Goal: Information Seeking & Learning: Learn about a topic

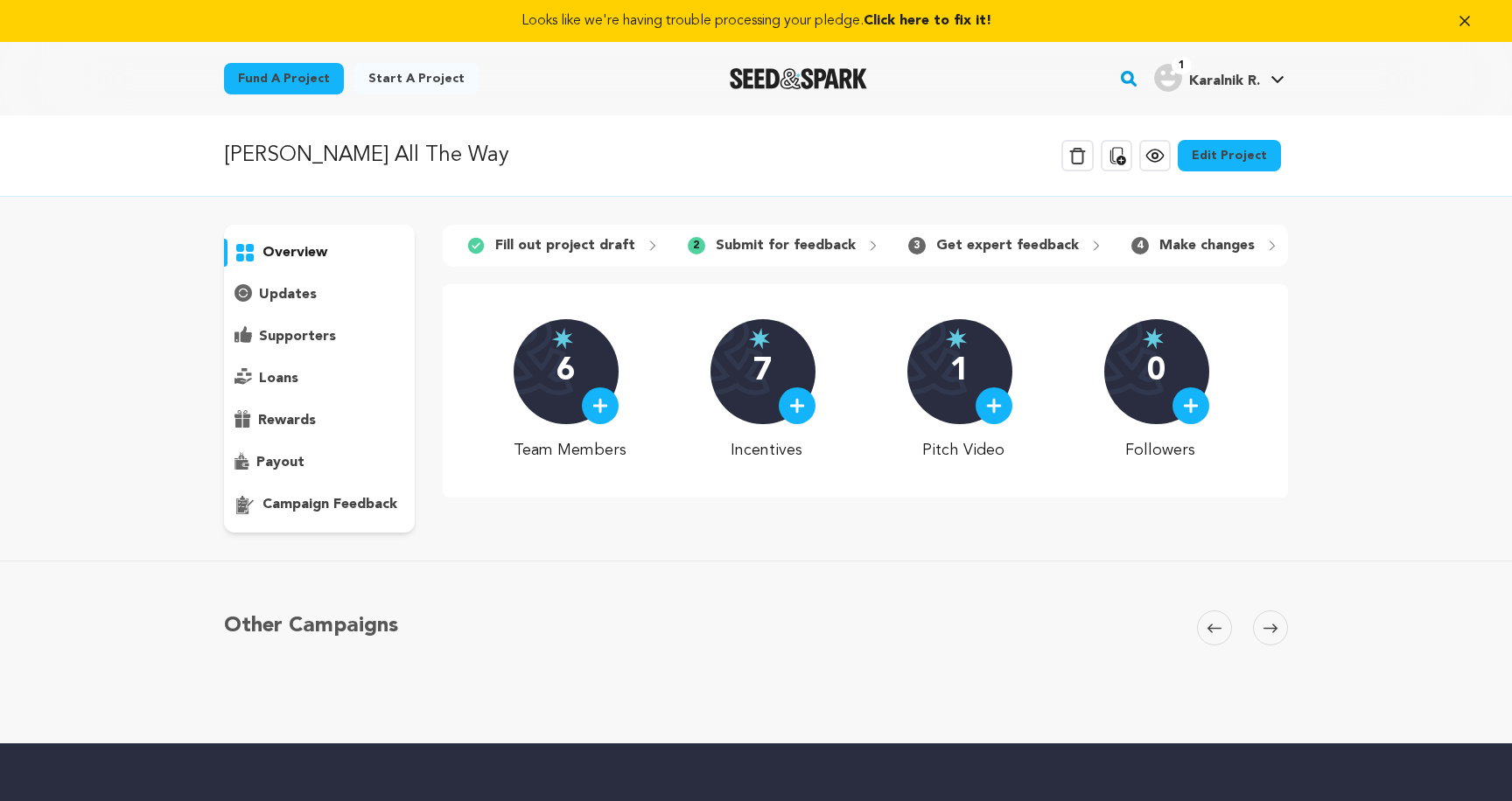
scroll to position [27, 0]
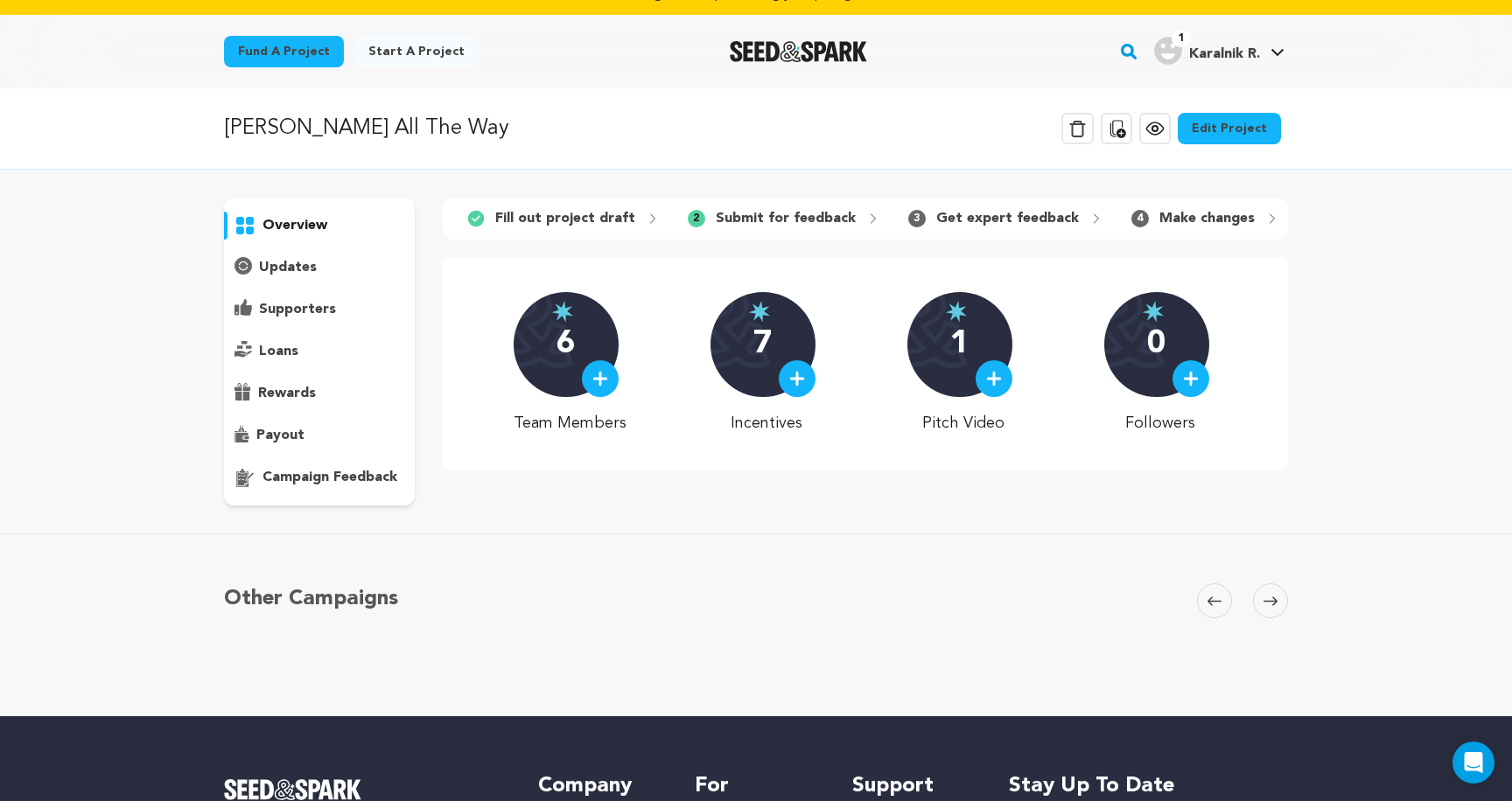
click at [311, 261] on p "updates" at bounding box center [288, 267] width 58 height 21
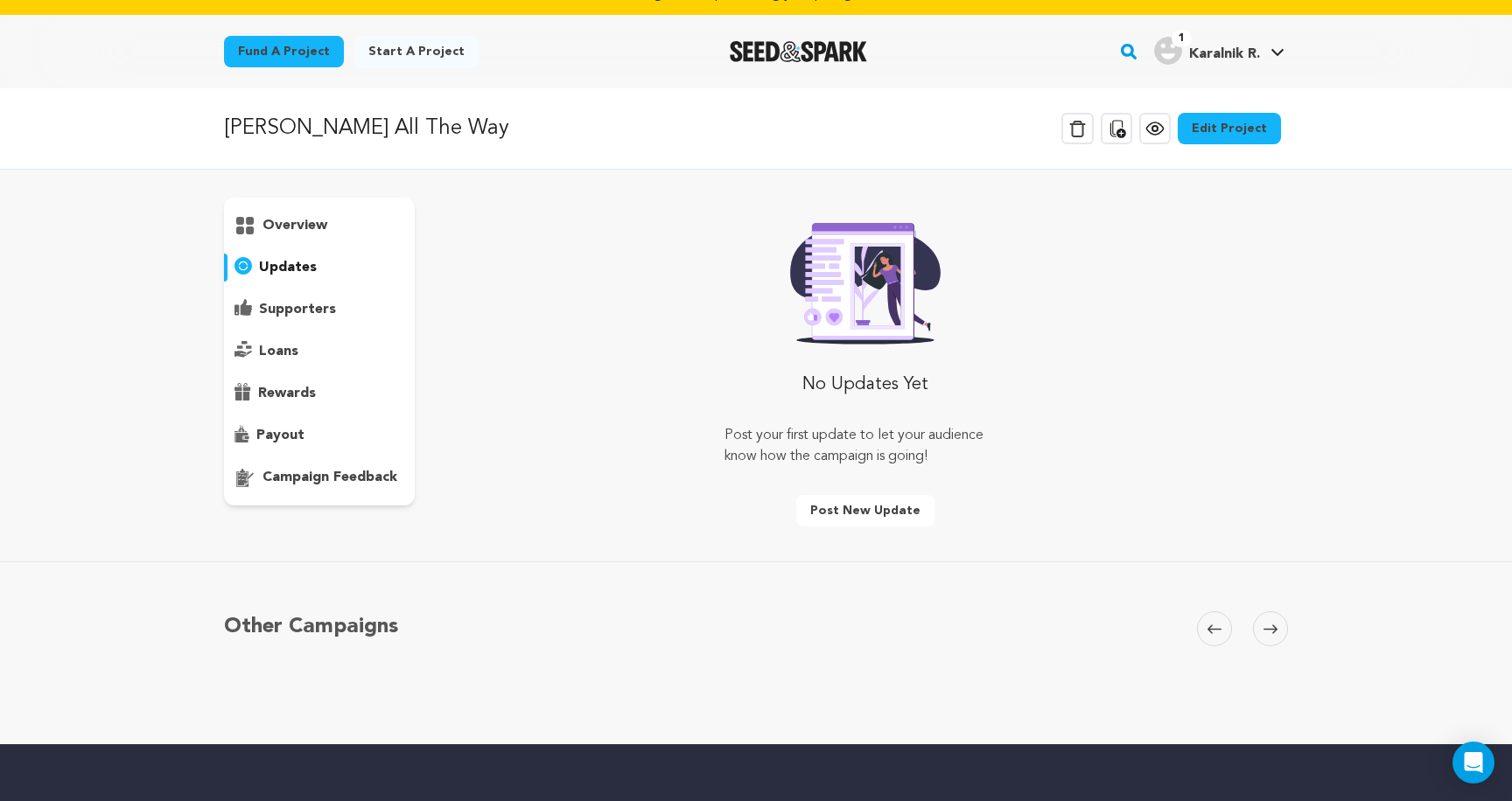
click at [310, 225] on p "overview" at bounding box center [294, 225] width 65 height 21
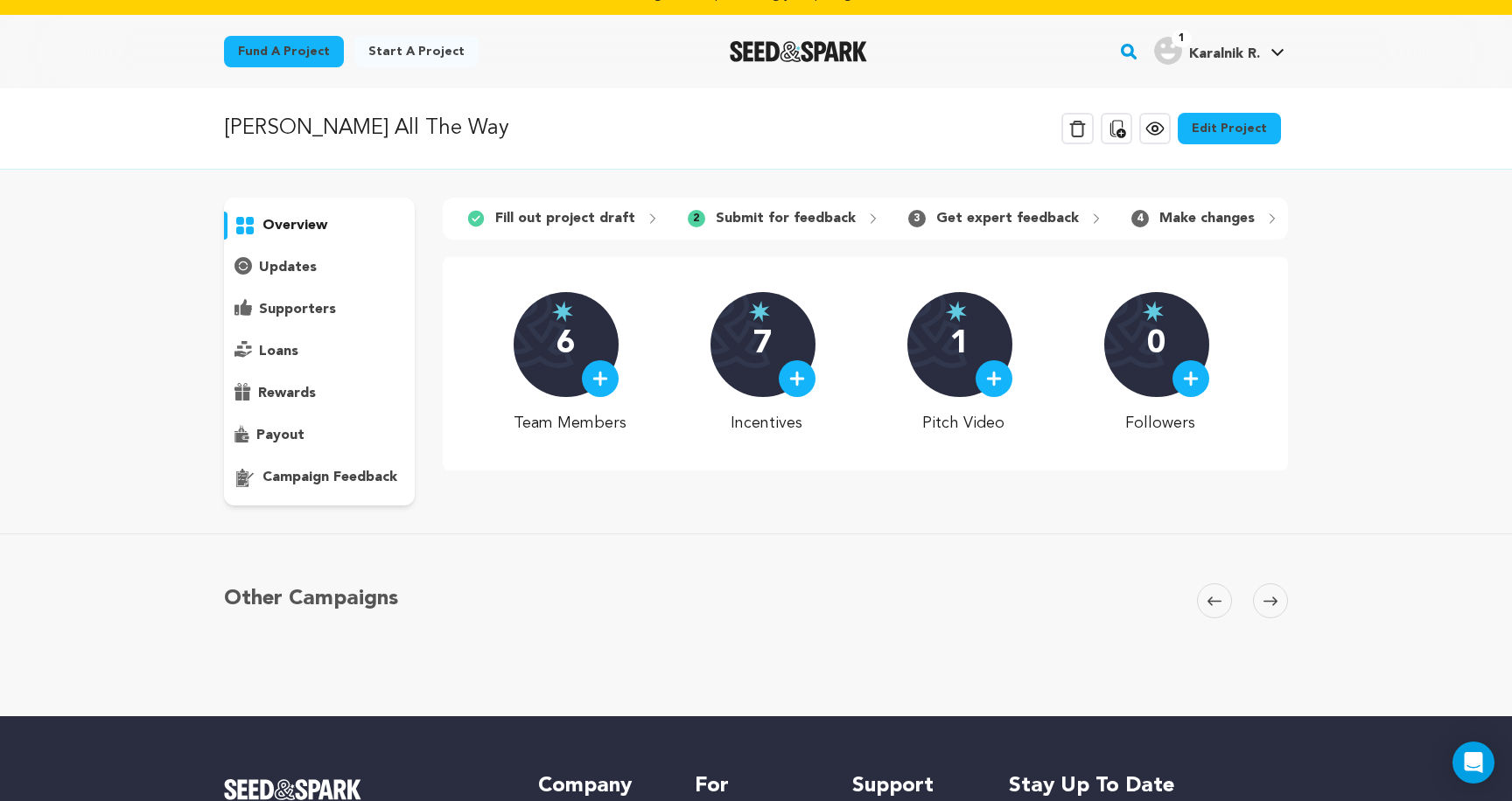
click at [936, 226] on p "Get expert feedback" at bounding box center [1006, 218] width 143 height 21
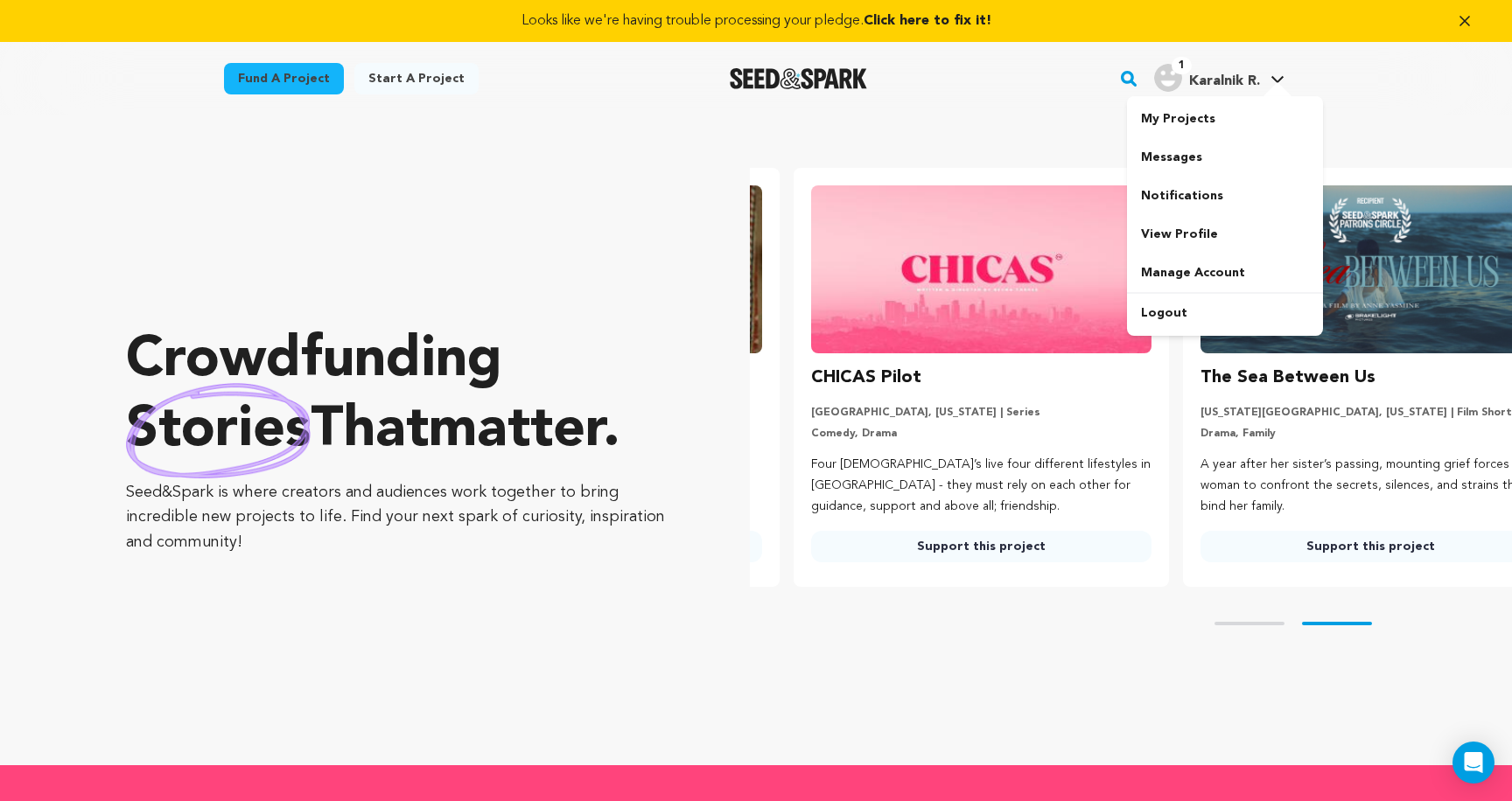
scroll to position [0, 403]
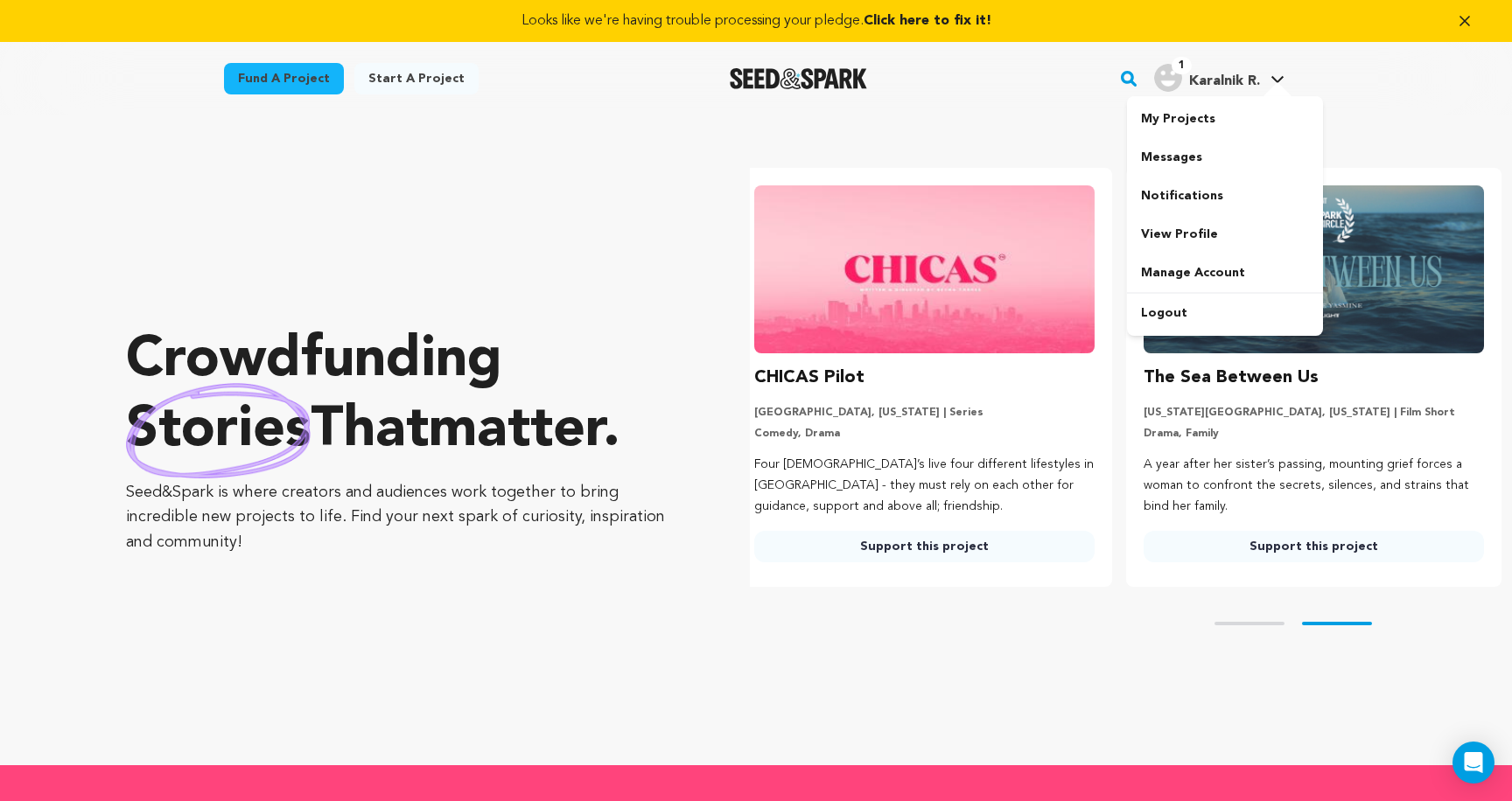
click at [1192, 82] on span "Karalnik R." at bounding box center [1224, 82] width 71 height 14
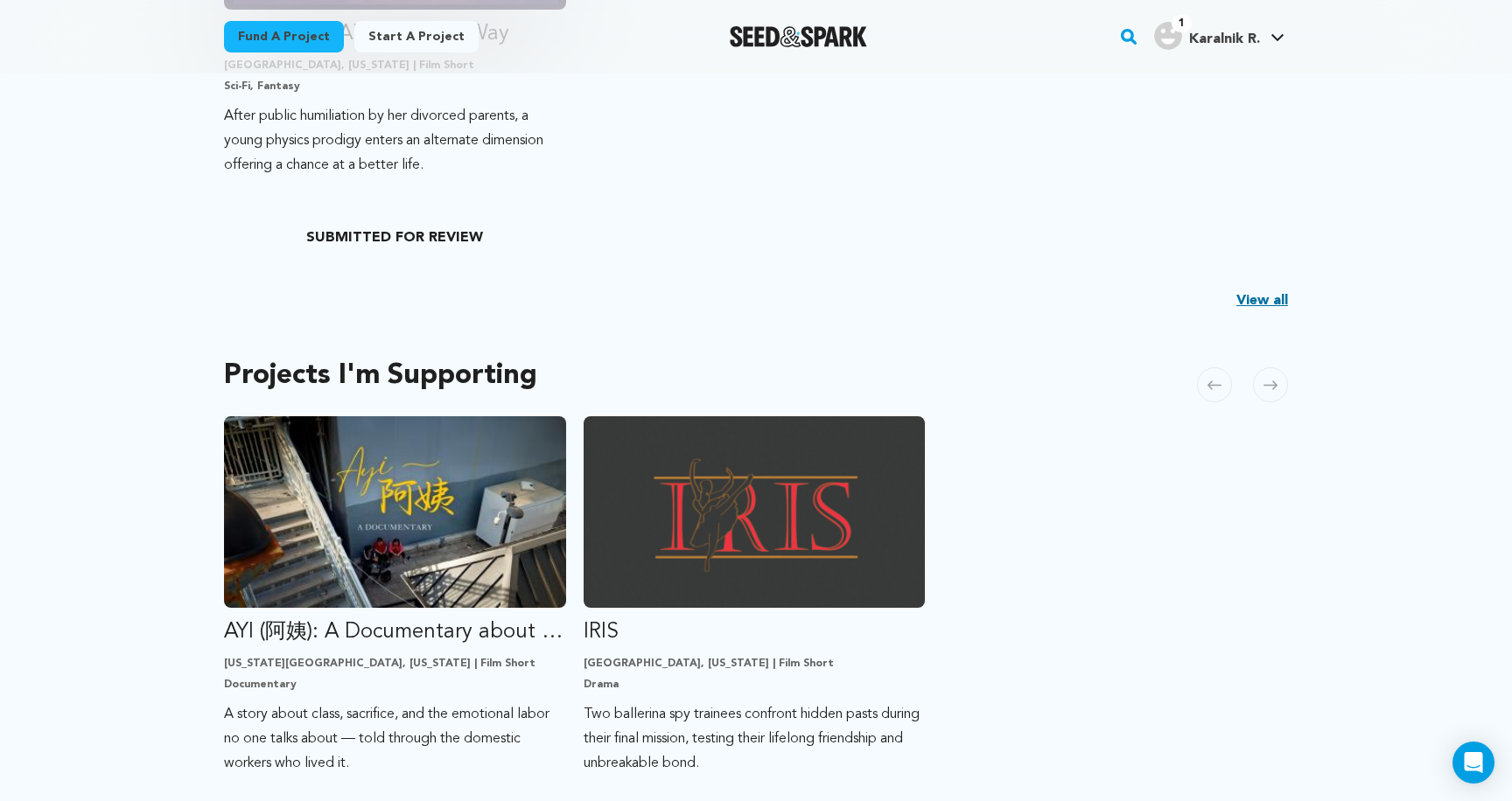
scroll to position [762, 0]
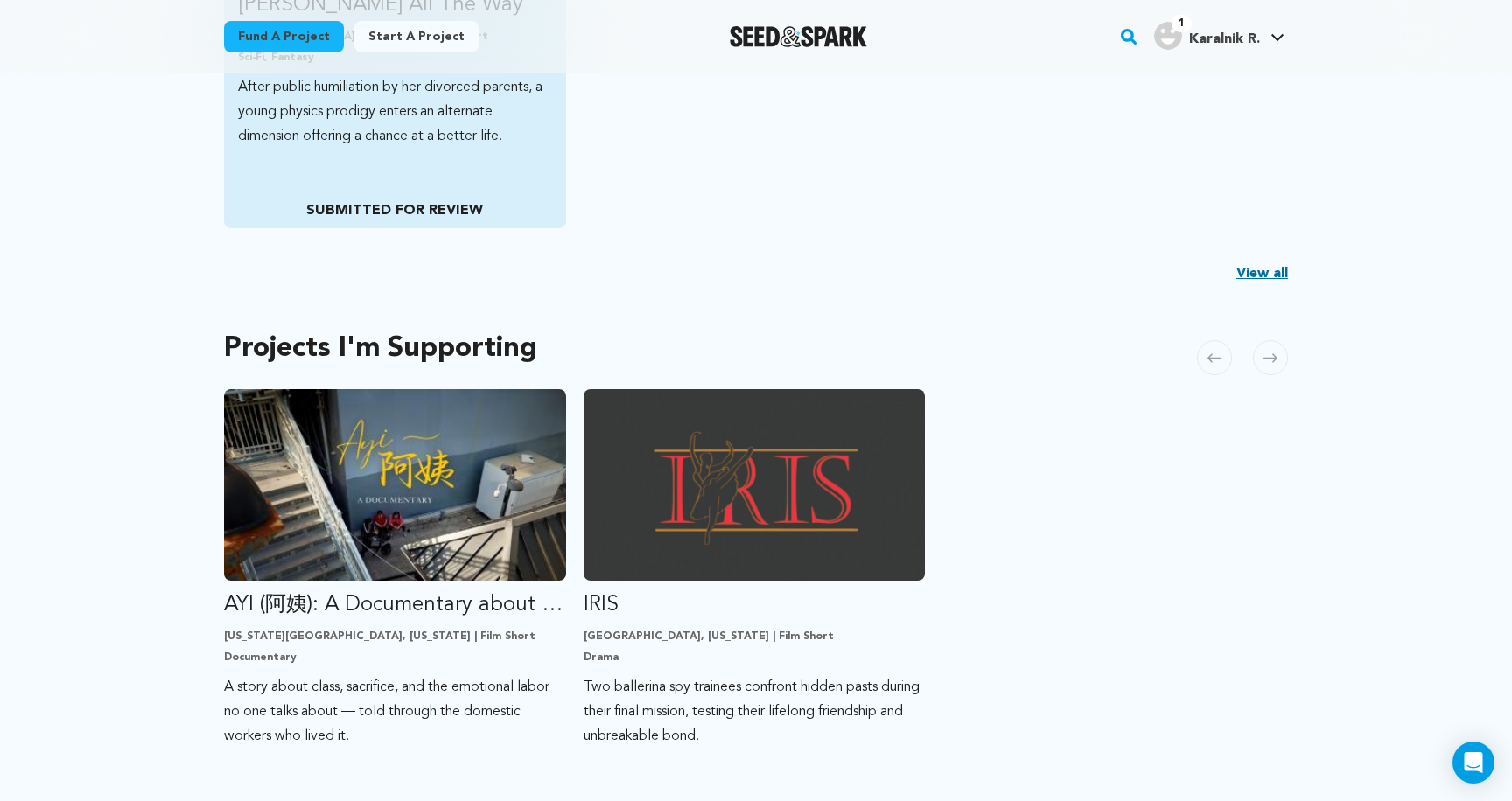
click at [491, 149] on p "After public humiliation by her divorced parents, a young physics prodigy enter…" at bounding box center [395, 112] width 314 height 74
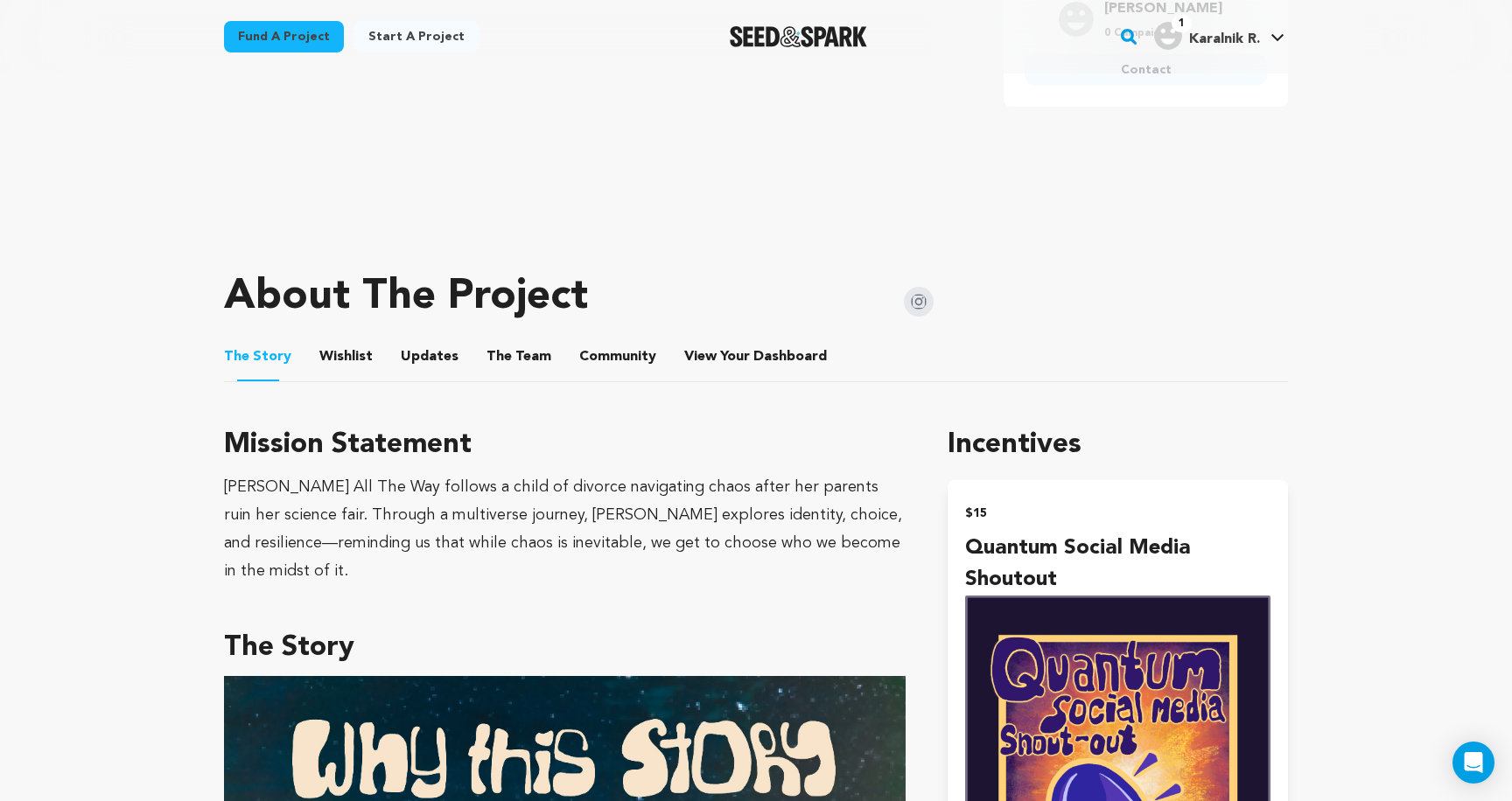
scroll to position [608, 0]
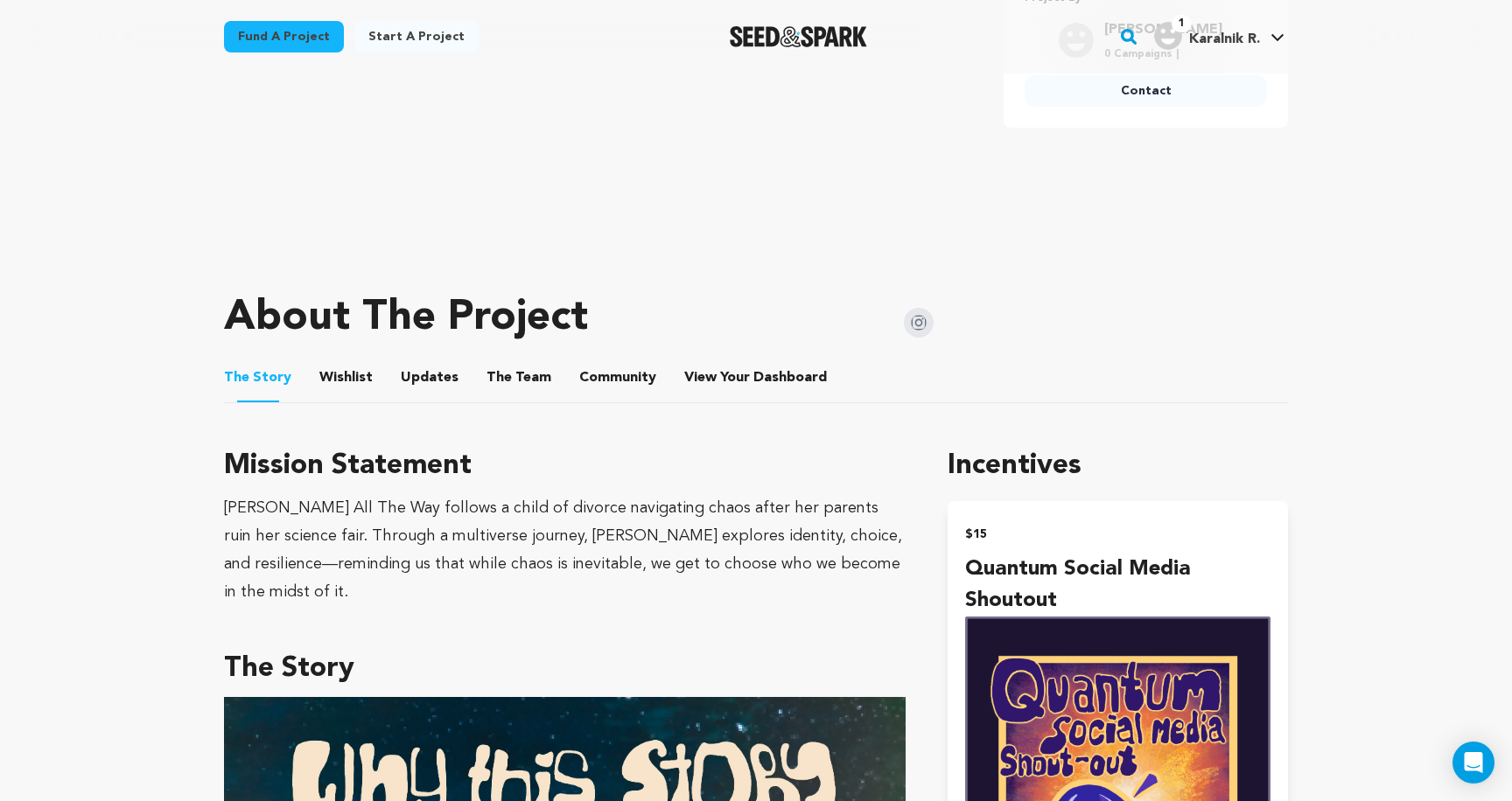
click at [341, 381] on button "Wishlist" at bounding box center [346, 381] width 42 height 42
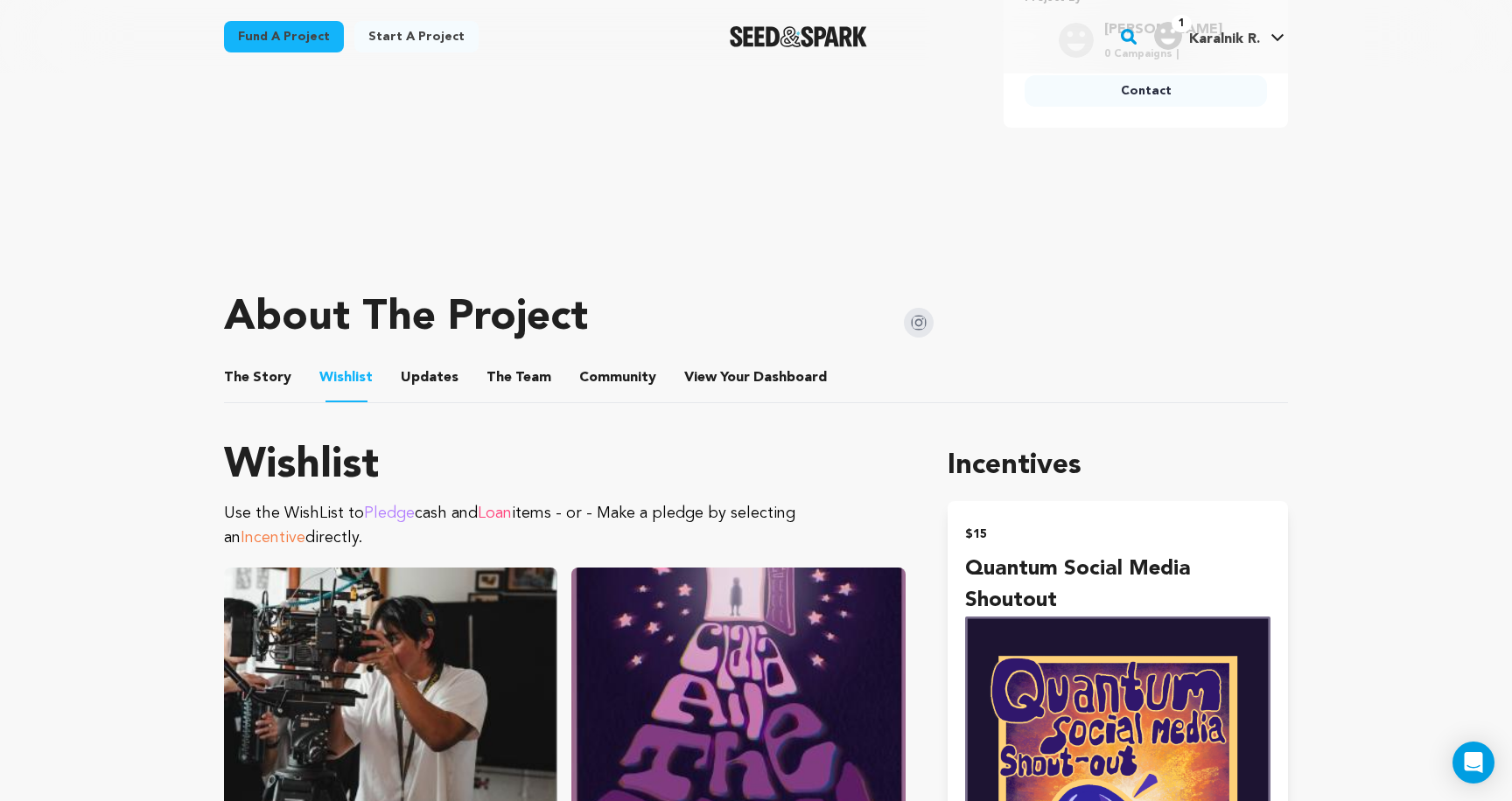
scroll to position [1105, 0]
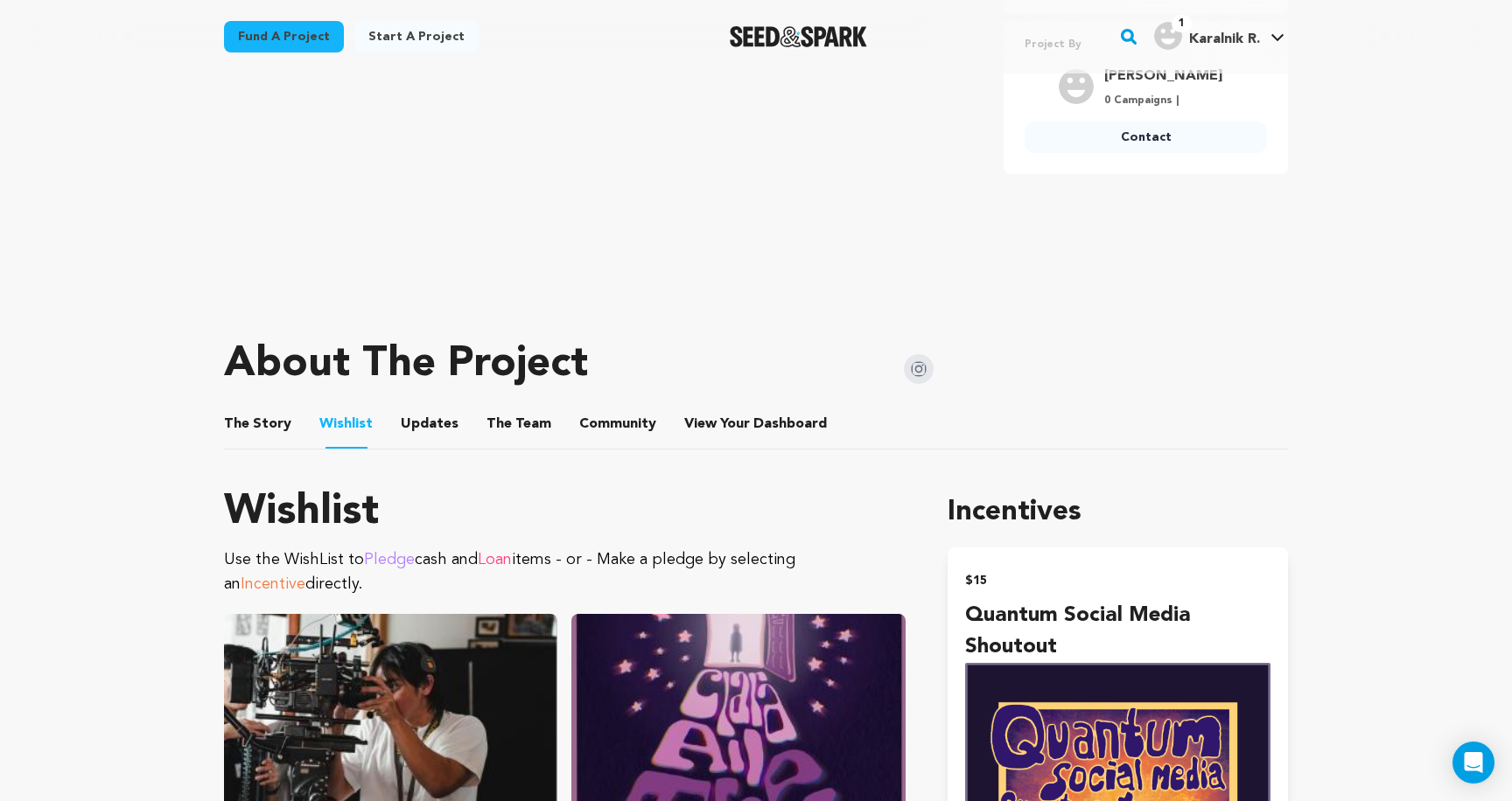
click at [270, 417] on button "The Story" at bounding box center [258, 428] width 42 height 42
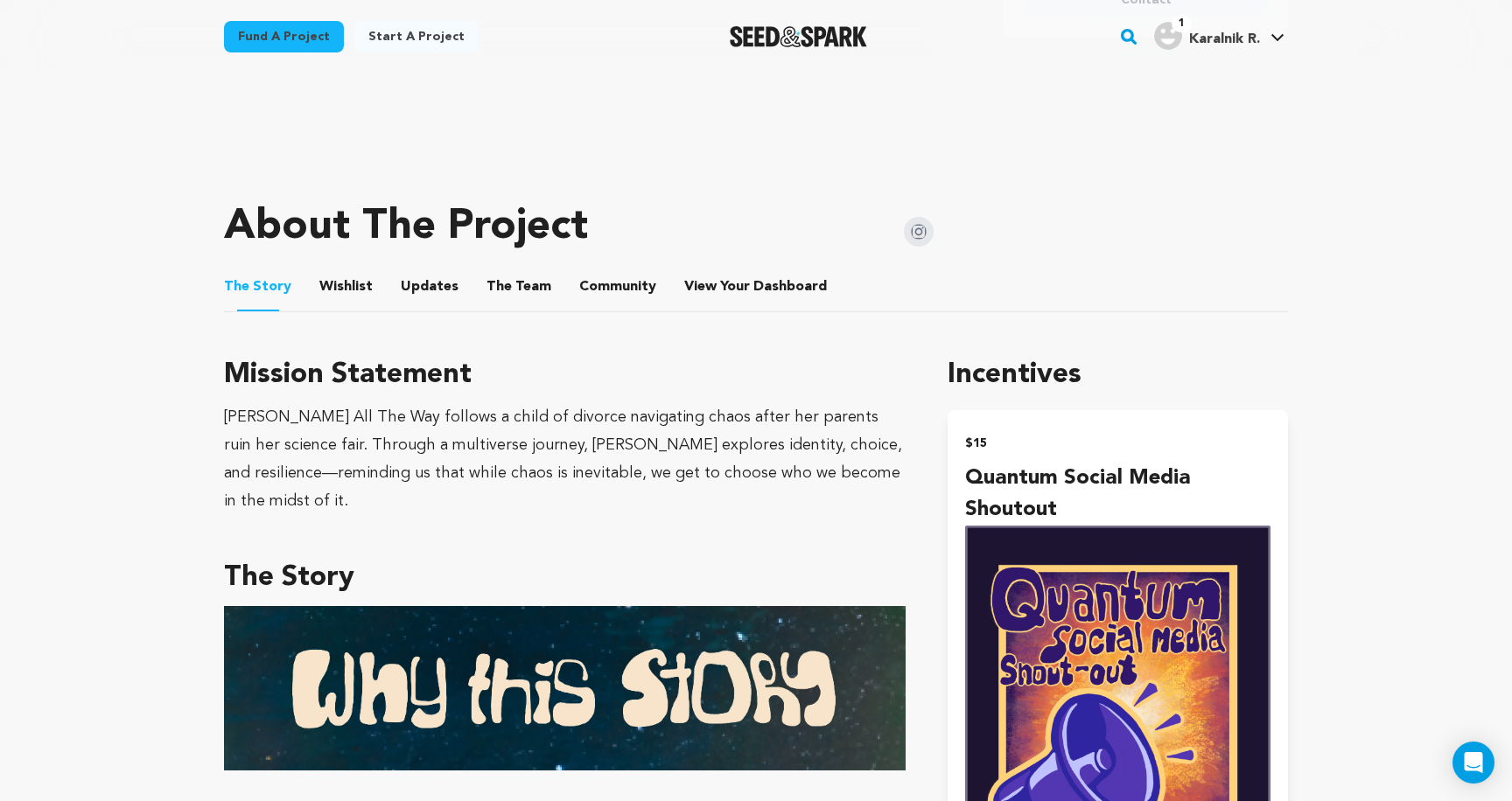
scroll to position [717, 0]
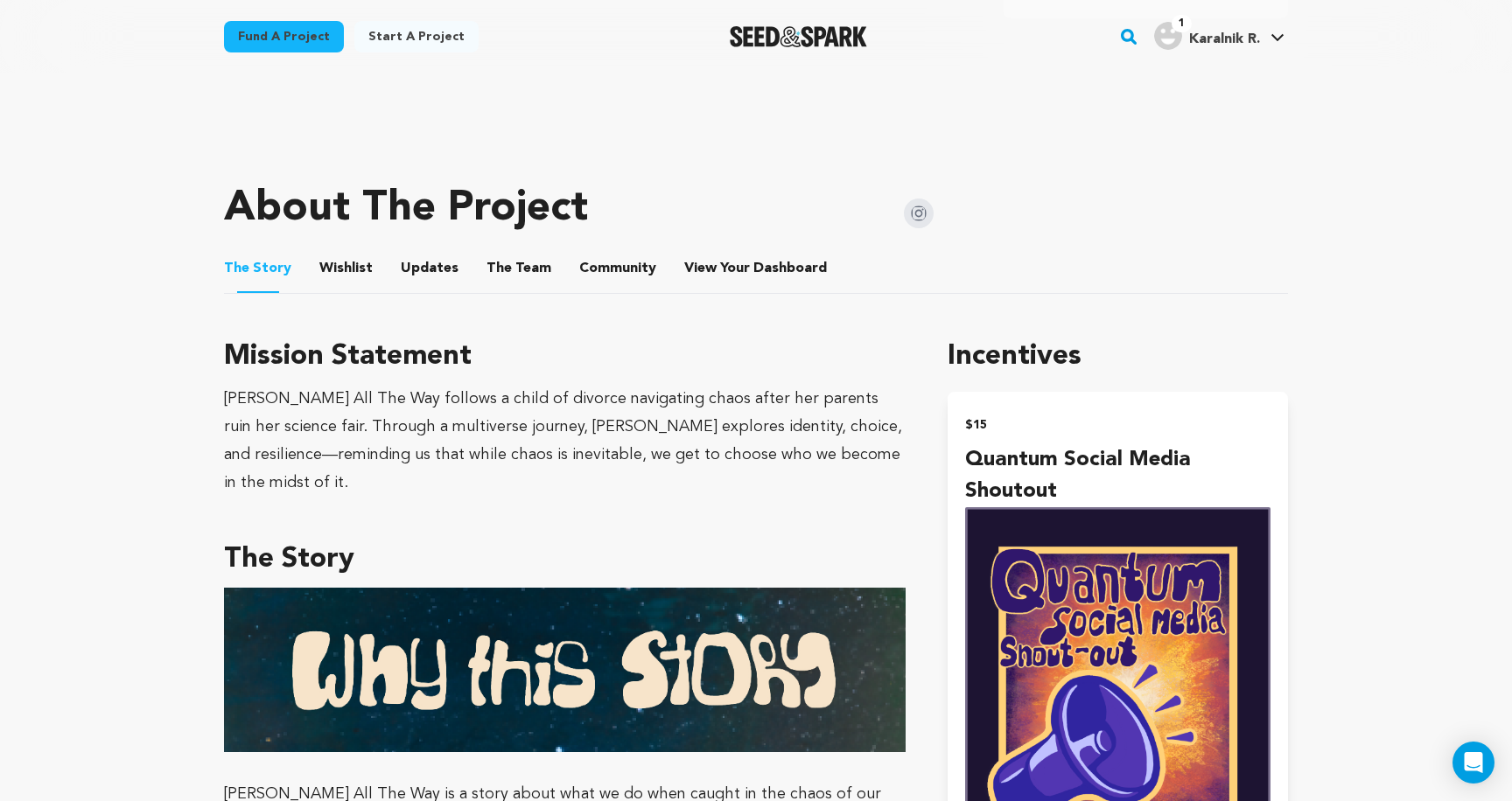
click at [506, 272] on button "The Team" at bounding box center [519, 272] width 42 height 42
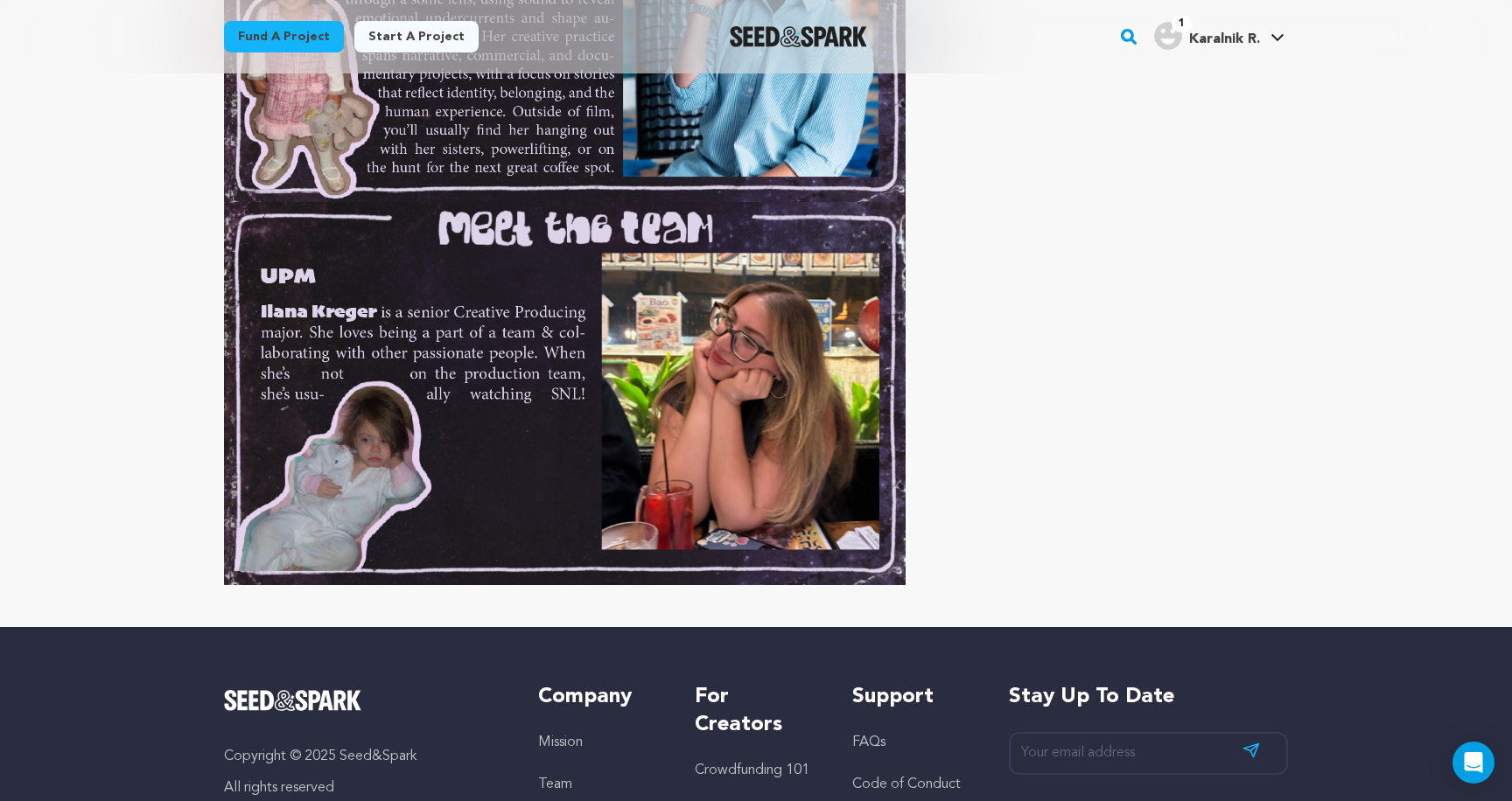
scroll to position [3660, 0]
